Goal: Use online tool/utility: Utilize a website feature to perform a specific function

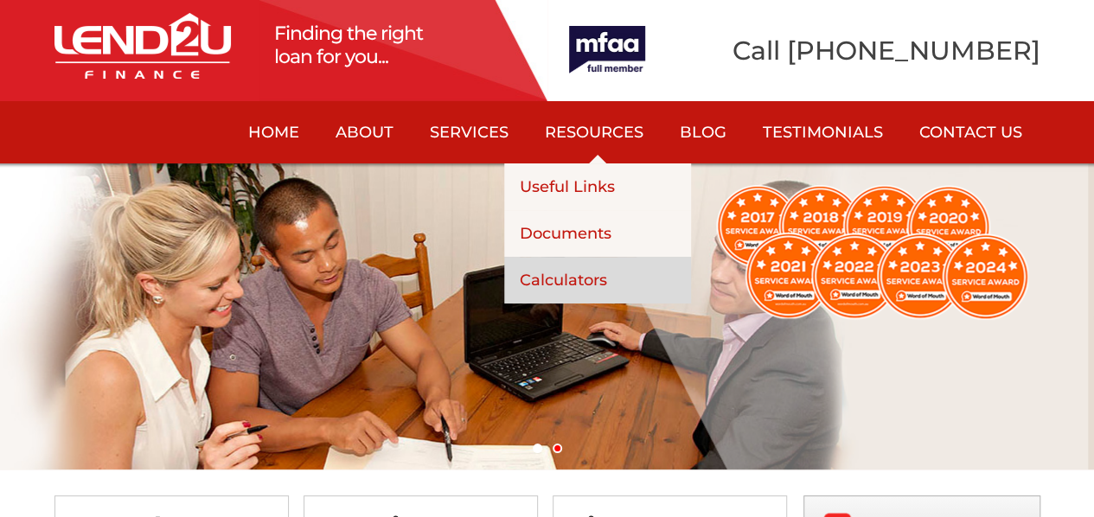
click at [573, 278] on link "Calculators" at bounding box center [597, 280] width 187 height 47
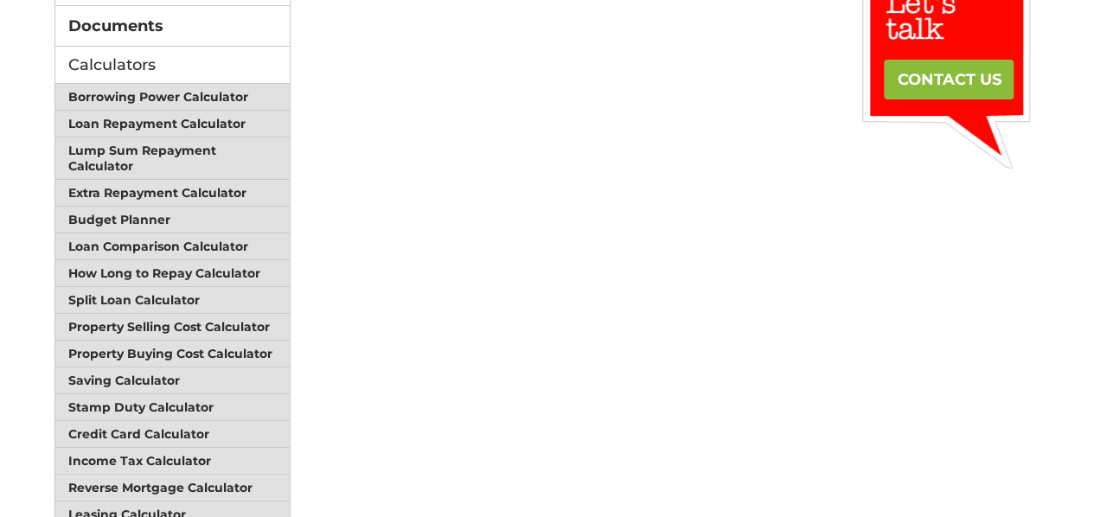
scroll to position [304, 0]
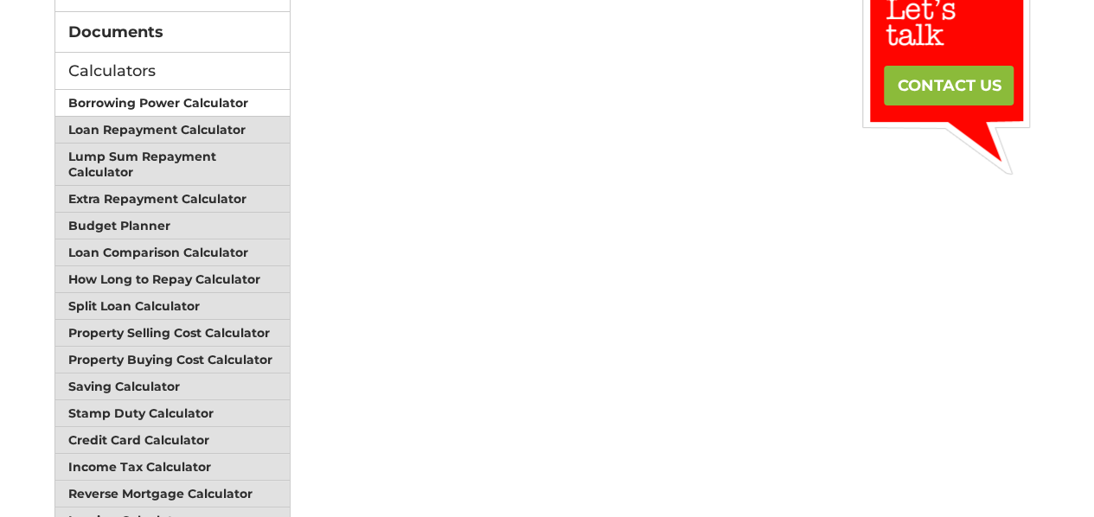
click at [213, 101] on link "Borrowing Power Calculator" at bounding box center [172, 103] width 235 height 27
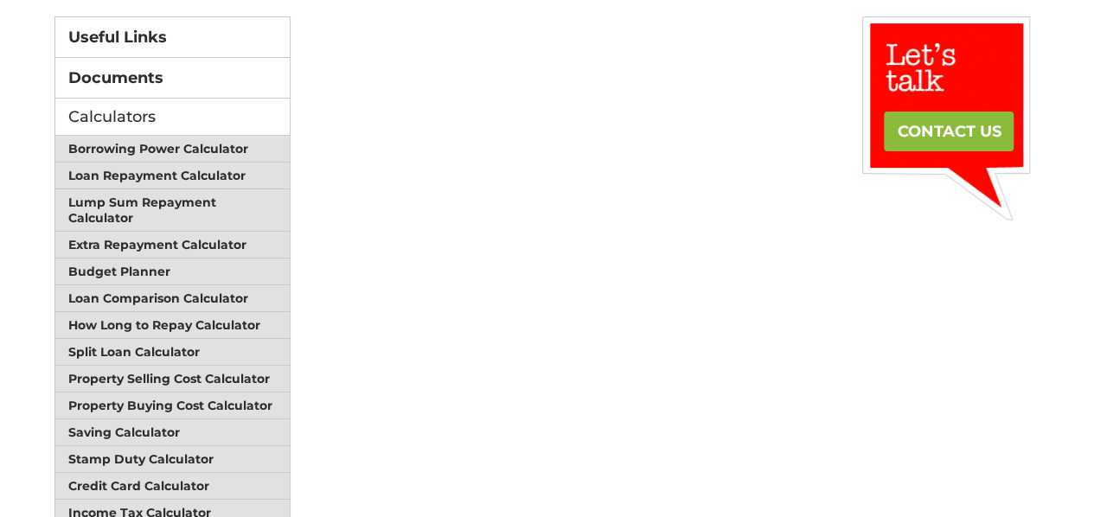
scroll to position [256, 0]
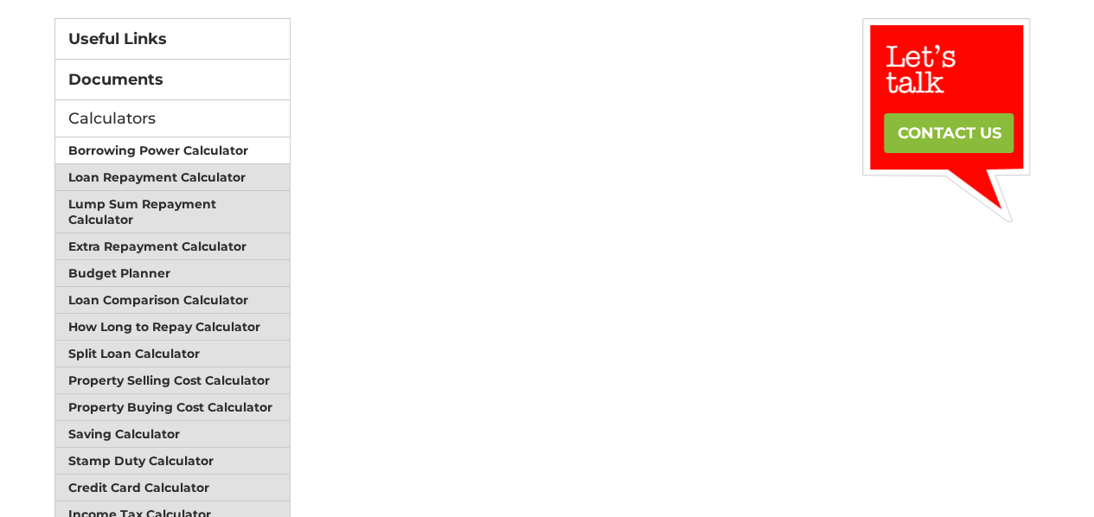
click at [156, 153] on link "Borrowing Power Calculator" at bounding box center [172, 151] width 235 height 27
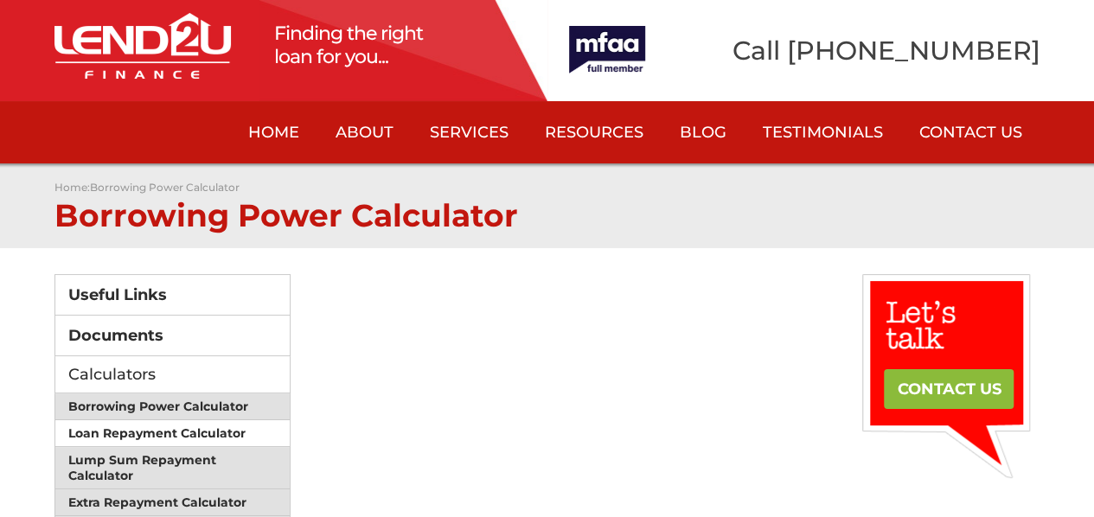
click at [197, 426] on link "Loan Repayment Calculator" at bounding box center [172, 433] width 235 height 27
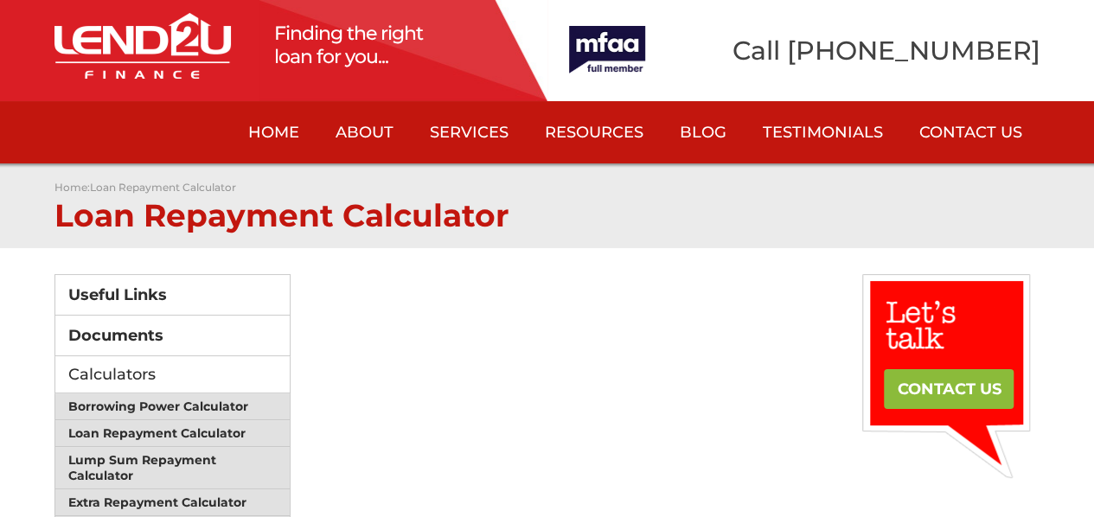
click at [279, 127] on link "Home" at bounding box center [273, 132] width 87 height 62
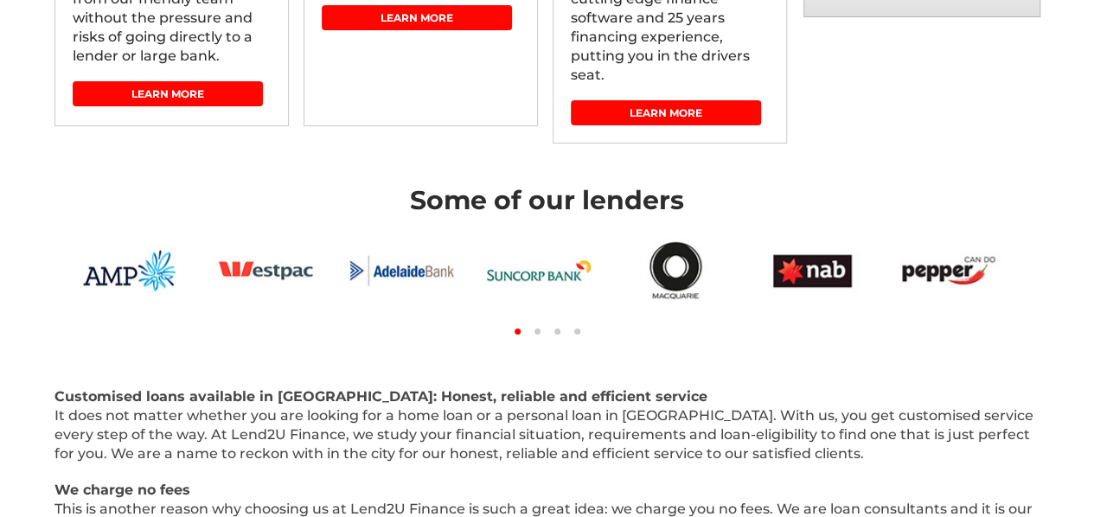
scroll to position [652, 0]
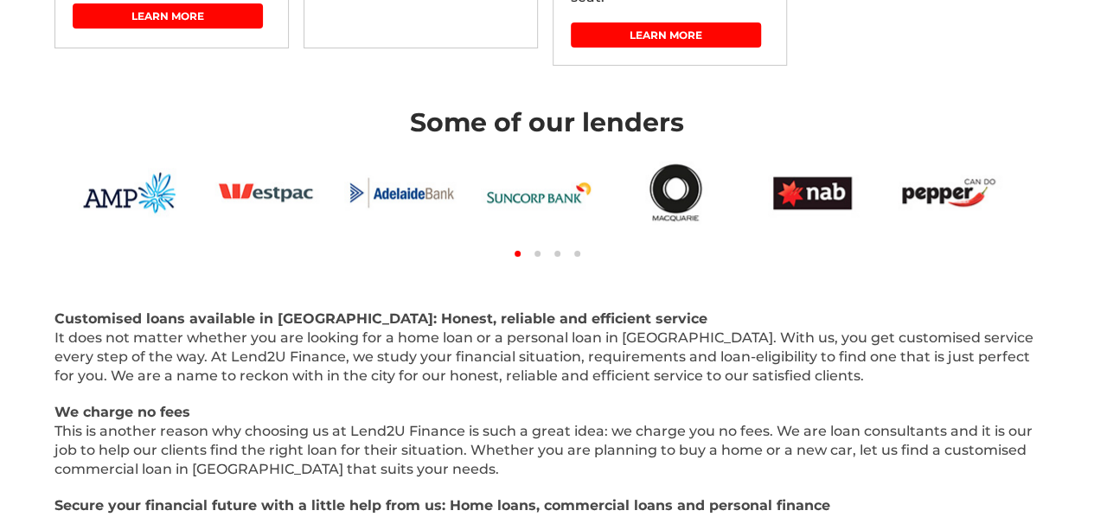
scroll to position [792, 0]
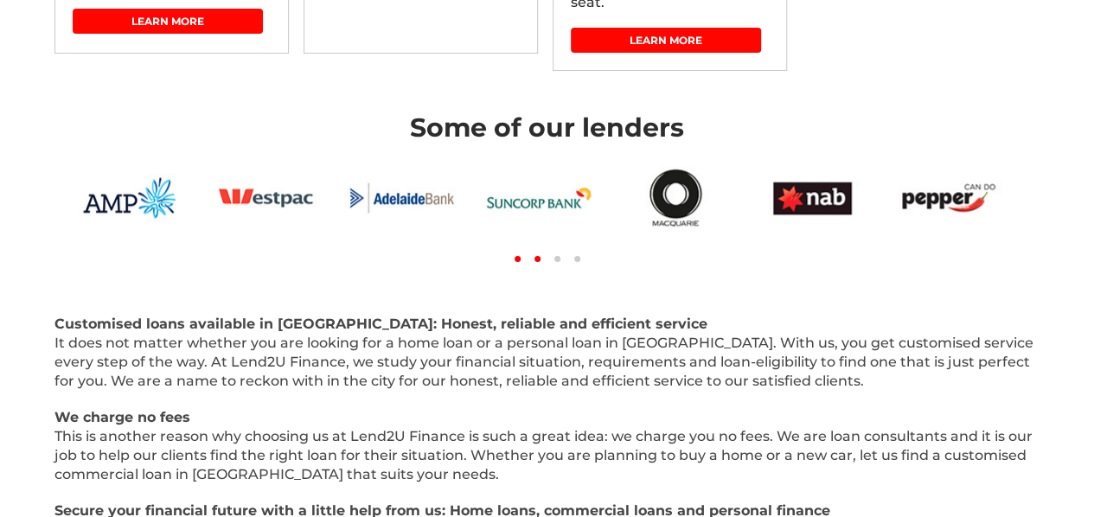
click at [538, 261] on link "2" at bounding box center [538, 259] width 10 height 10
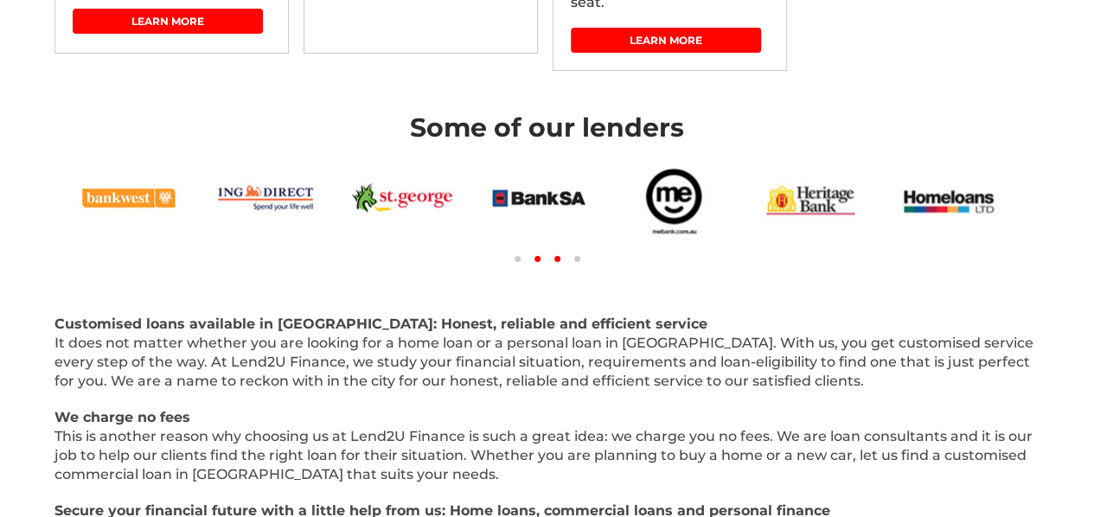
click at [555, 255] on link "3" at bounding box center [558, 259] width 10 height 10
click at [558, 259] on link "3" at bounding box center [558, 259] width 10 height 10
click at [559, 259] on link "3" at bounding box center [558, 259] width 10 height 10
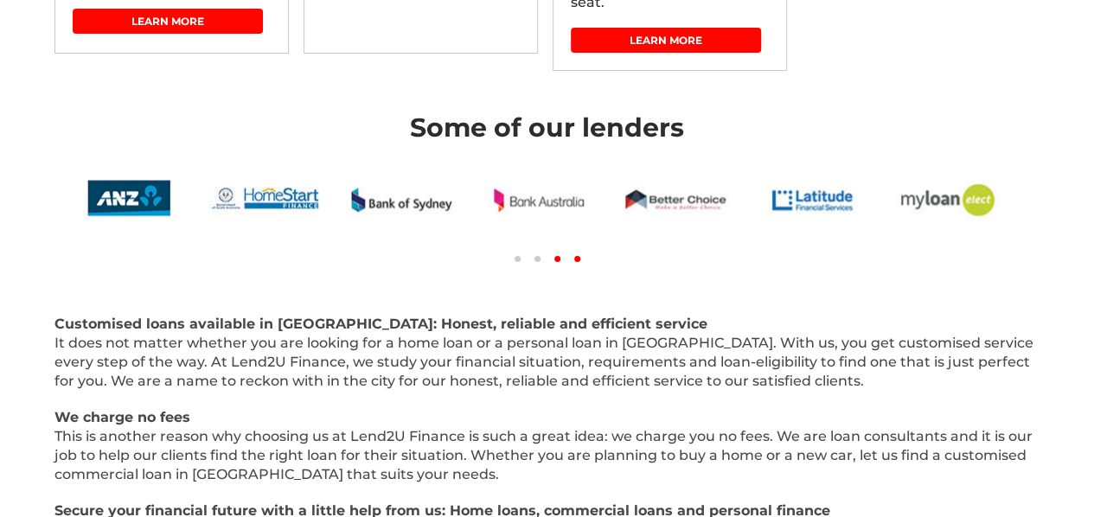
click at [578, 257] on link "4" at bounding box center [578, 259] width 10 height 10
